Goal: Transaction & Acquisition: Purchase product/service

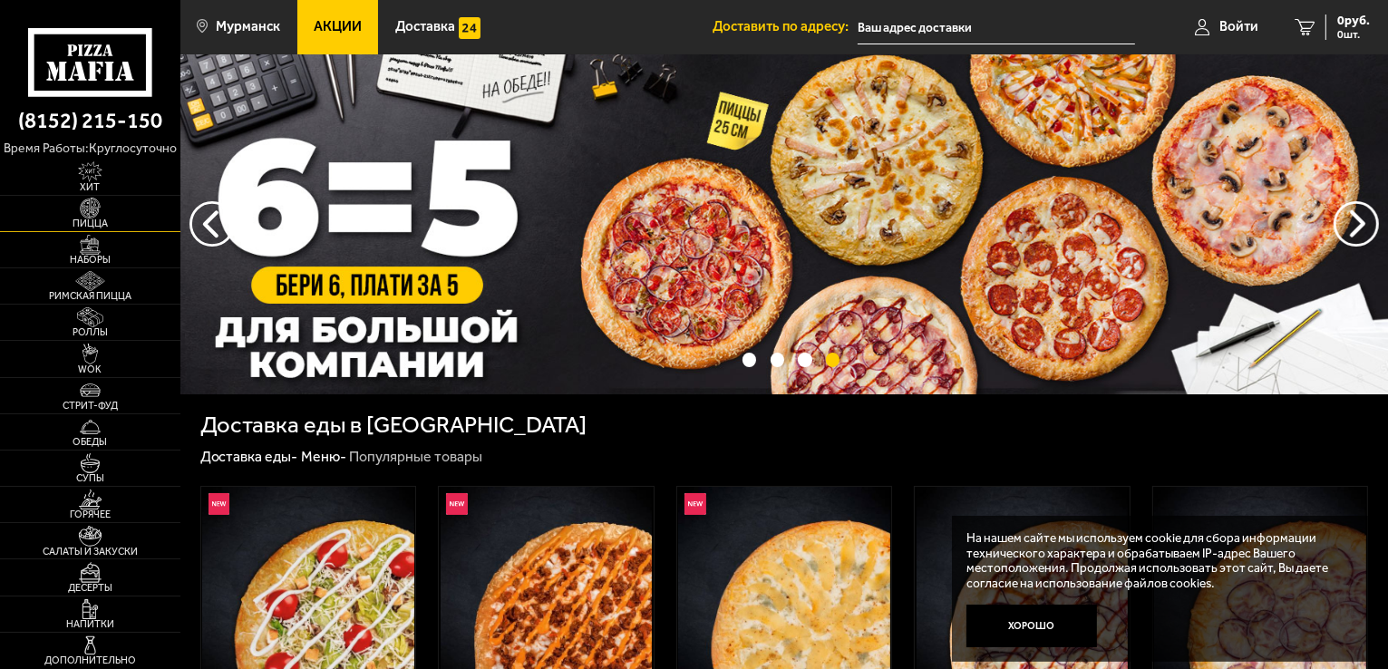
click at [102, 219] on span "Пицца" at bounding box center [90, 224] width 180 height 10
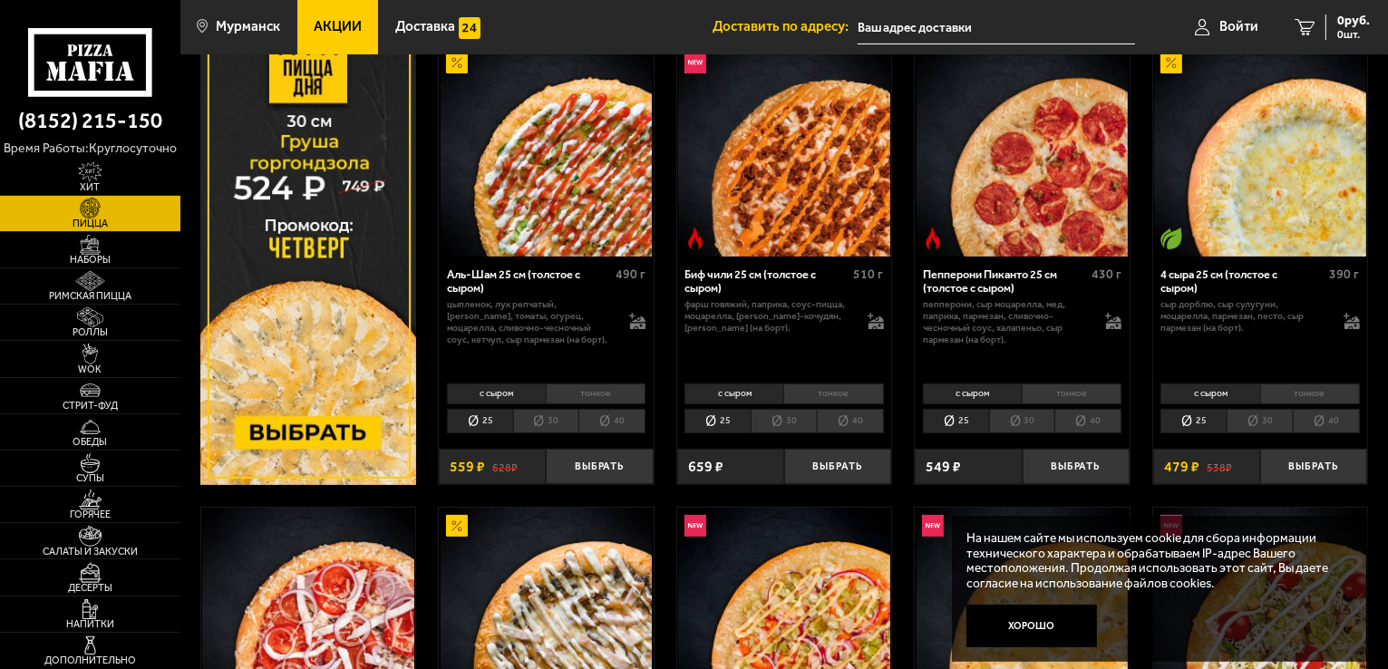
scroll to position [453, 0]
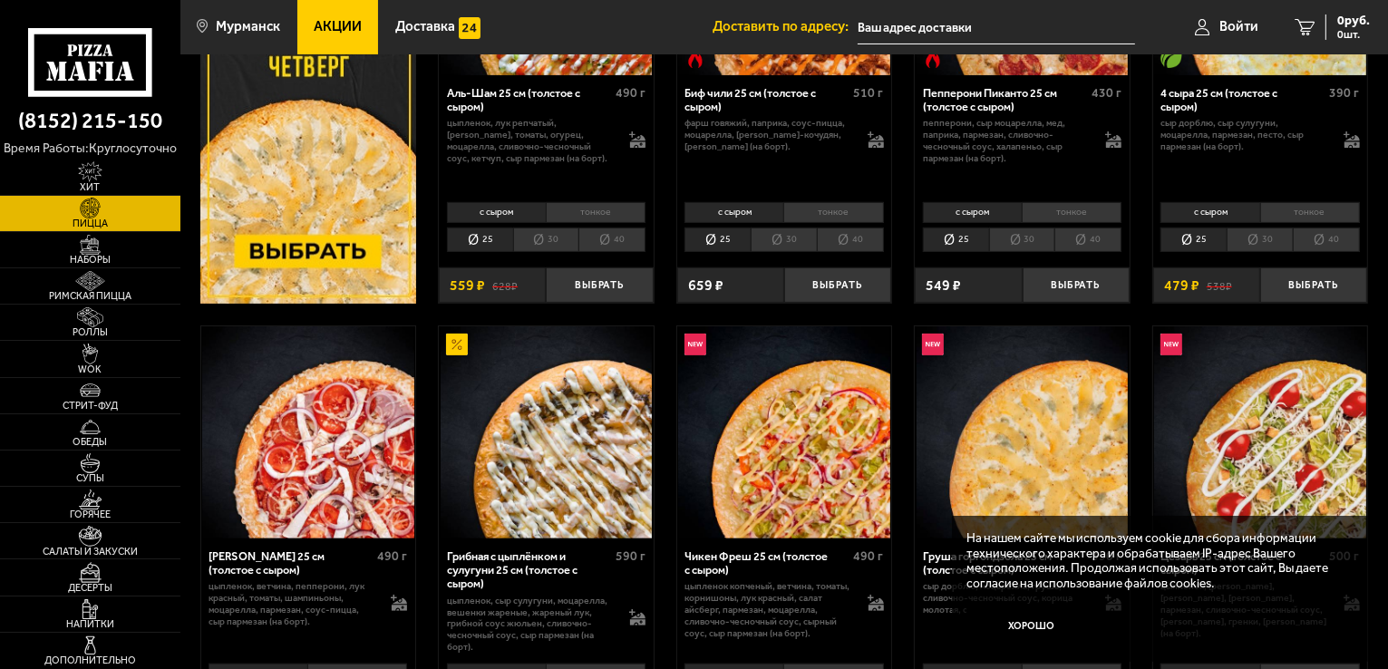
click at [1197, 371] on img at bounding box center [1260, 432] width 212 height 212
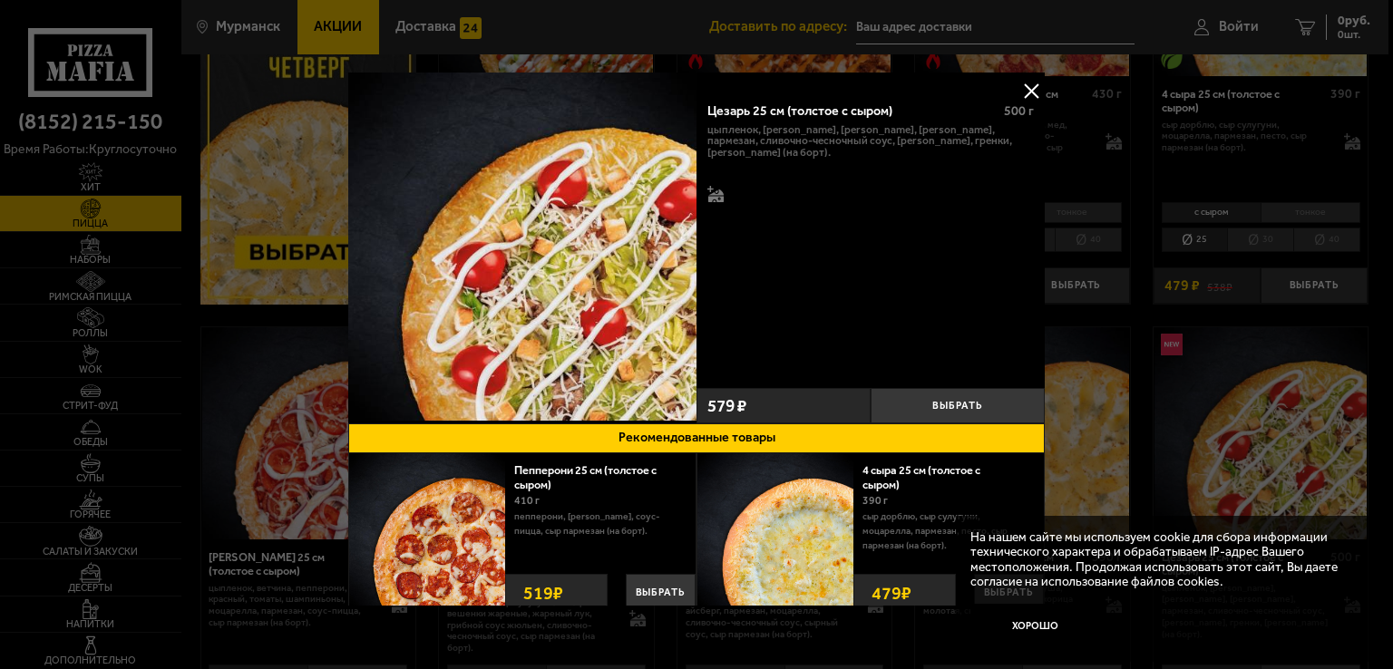
click at [1028, 83] on button at bounding box center [1030, 90] width 27 height 27
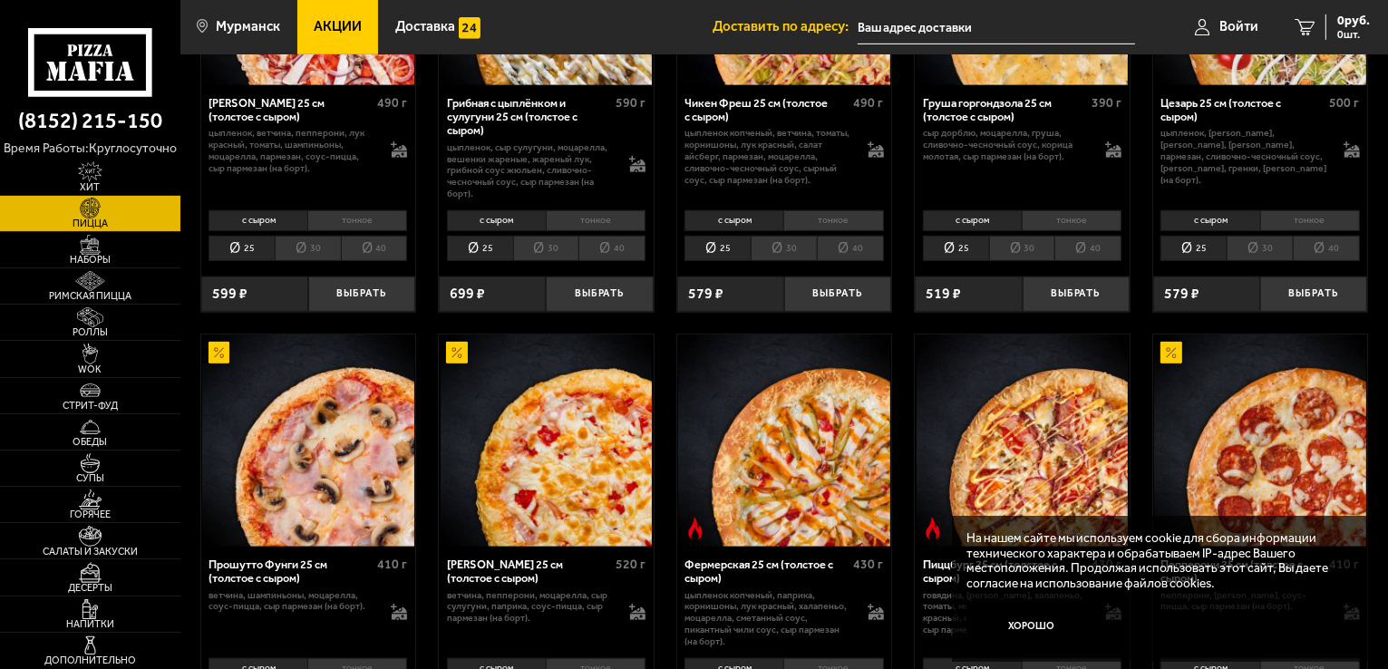
scroll to position [998, 0]
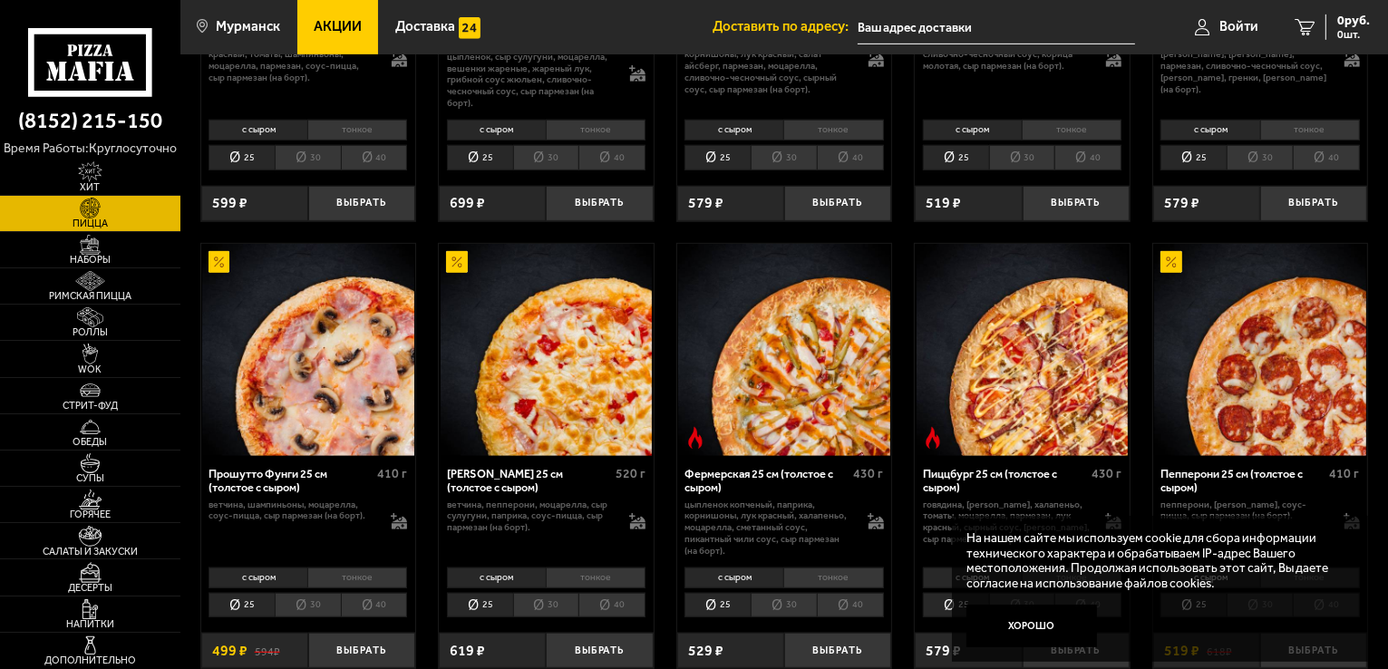
click at [1020, 625] on button "Хорошо" at bounding box center [1032, 627] width 131 height 44
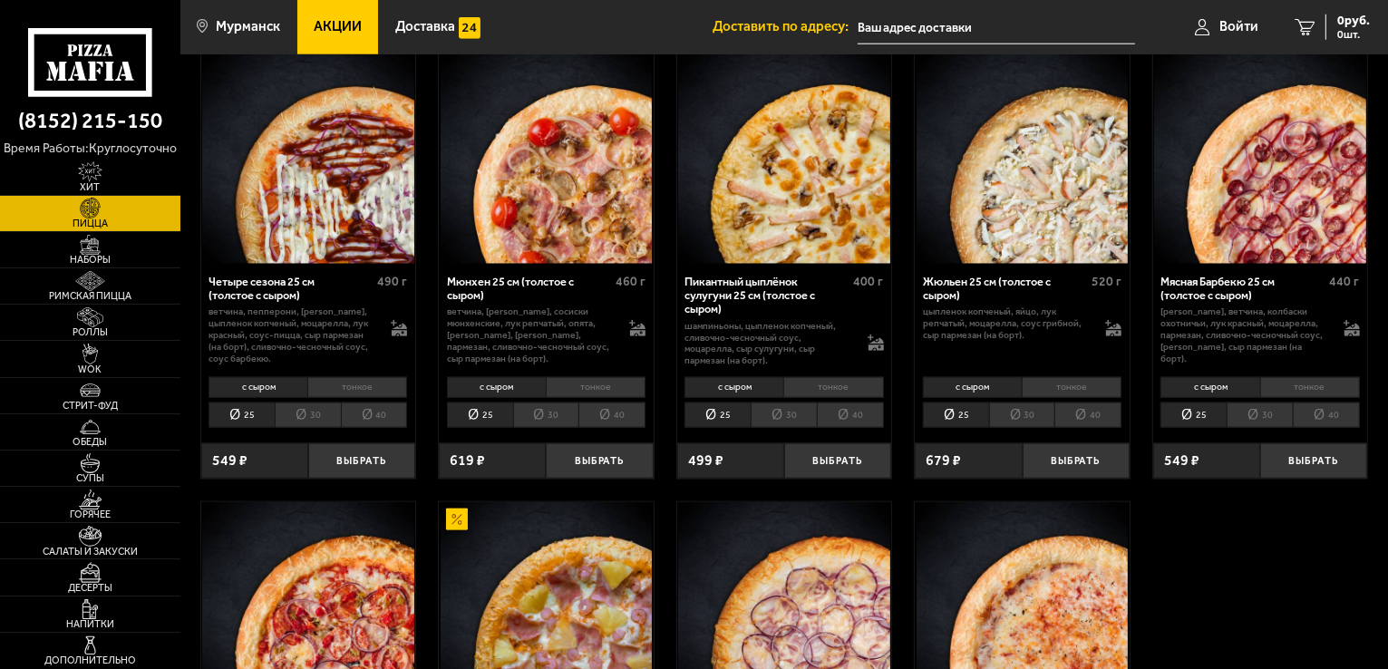
scroll to position [1995, 0]
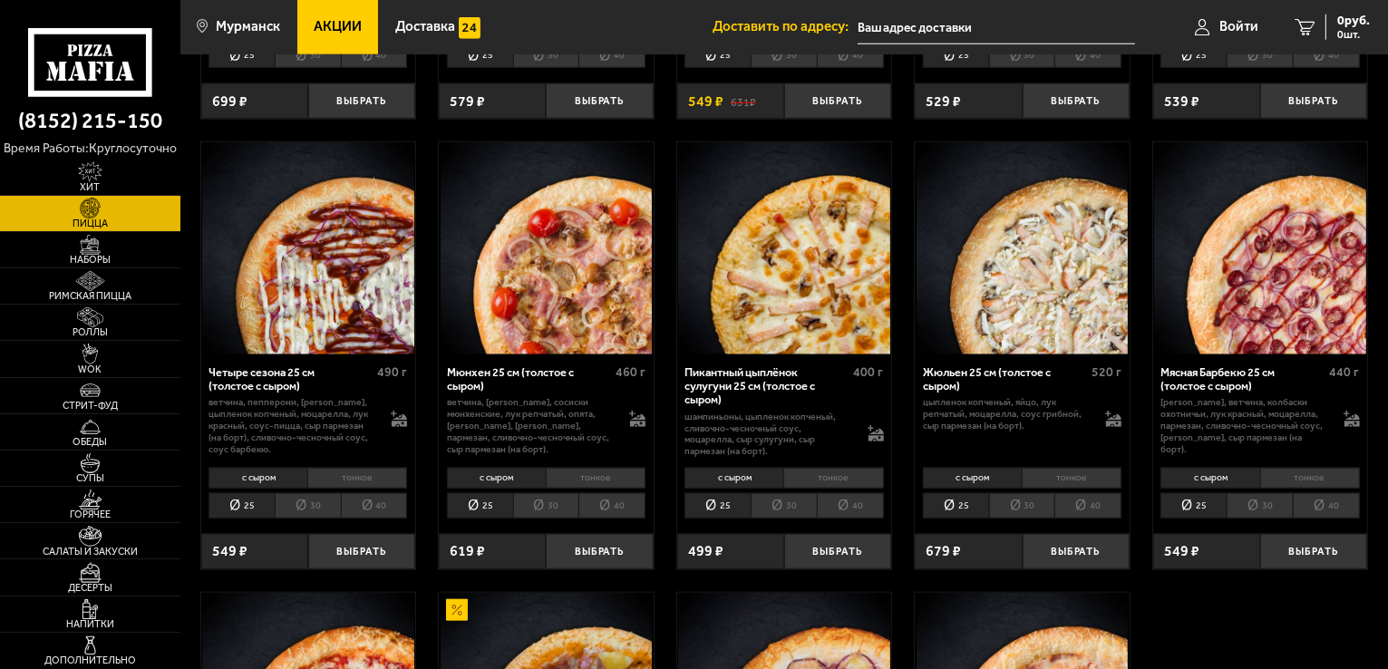
click at [1259, 499] on li "30" at bounding box center [1260, 505] width 66 height 25
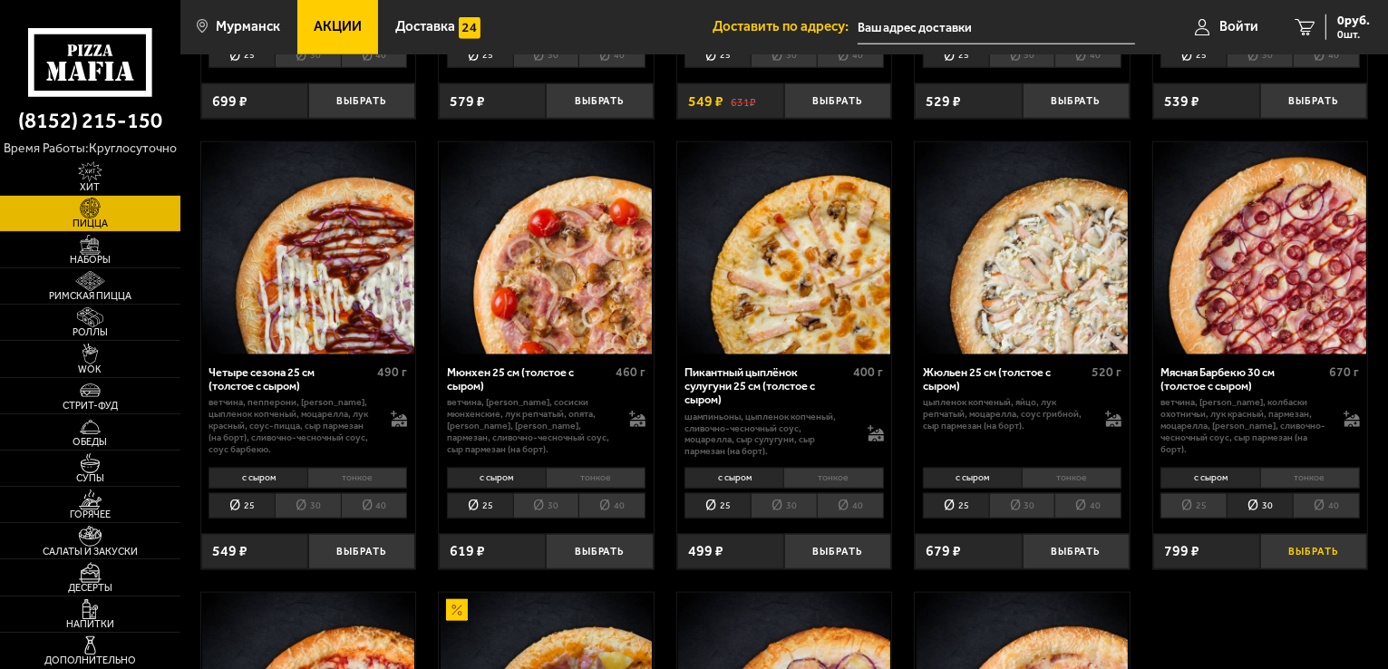
click at [1308, 549] on button "Выбрать" at bounding box center [1314, 551] width 107 height 35
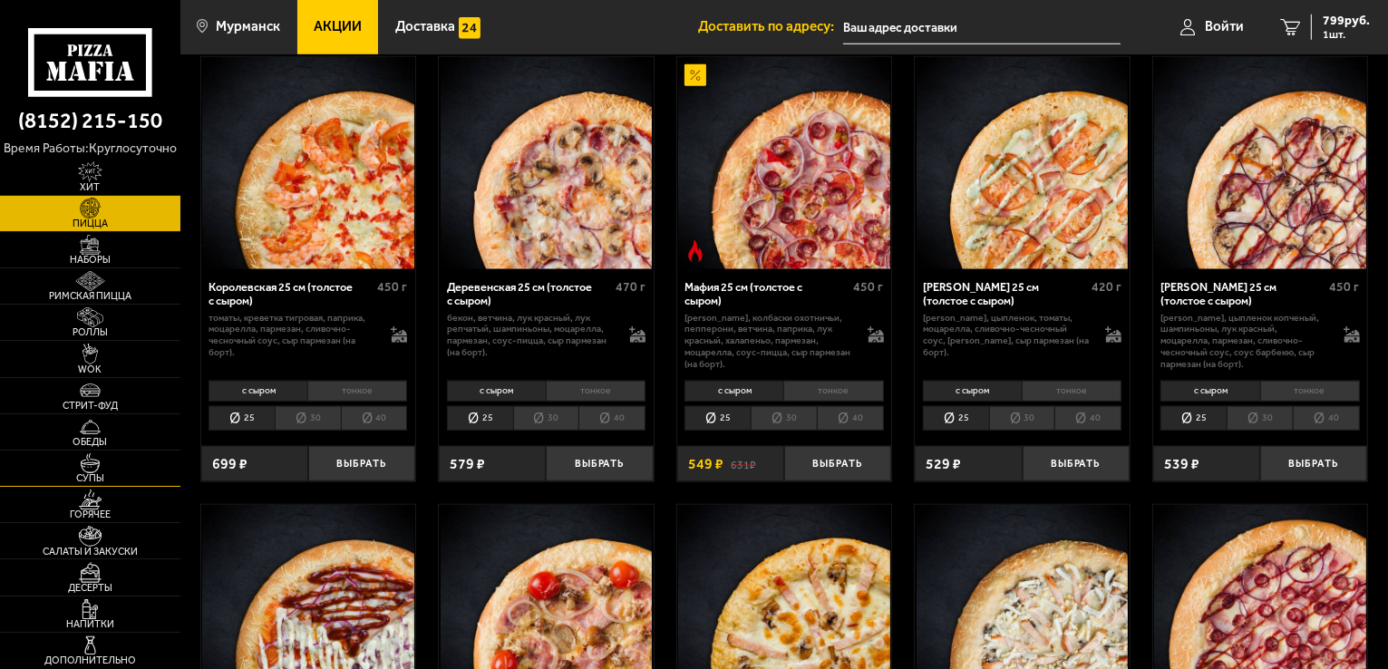
scroll to position [1542, 0]
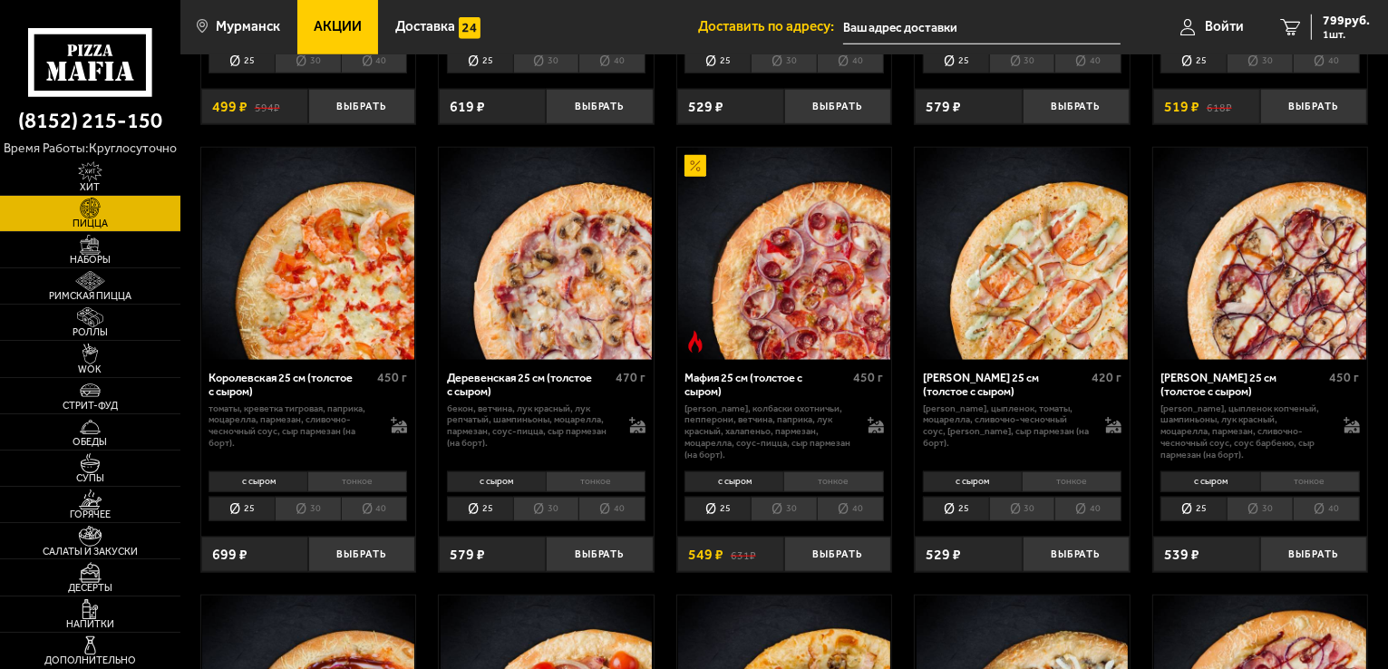
click at [557, 517] on li "30" at bounding box center [546, 509] width 66 height 25
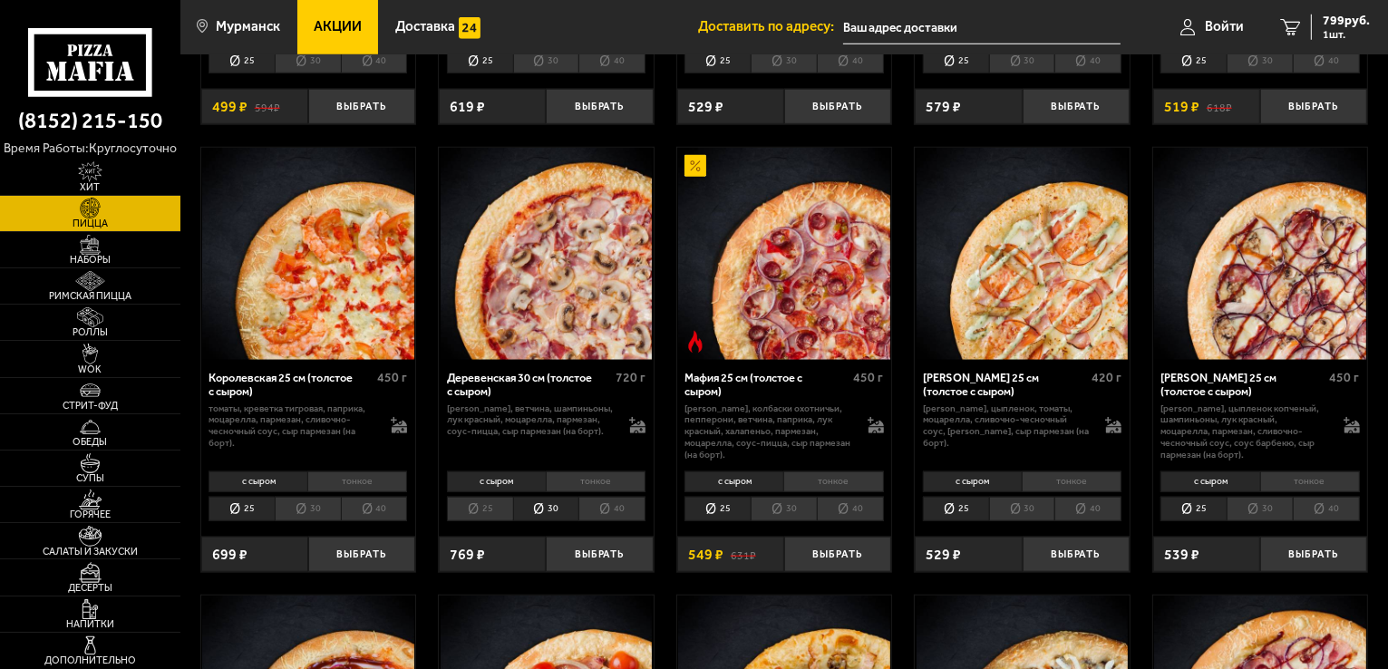
click at [585, 483] on li "тонкое" at bounding box center [596, 482] width 100 height 21
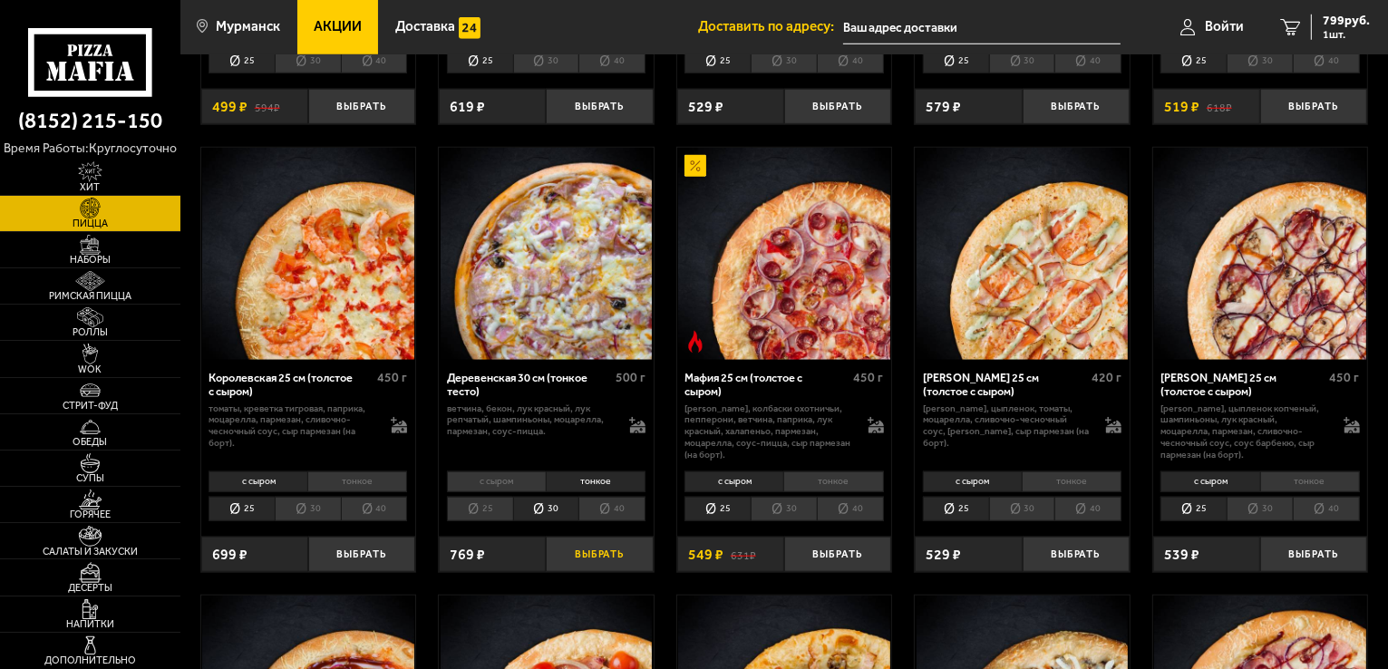
click at [606, 550] on button "Выбрать" at bounding box center [599, 554] width 107 height 35
click at [1348, 15] on span "1568 руб." at bounding box center [1343, 21] width 54 height 13
